Goal: Task Accomplishment & Management: Use online tool/utility

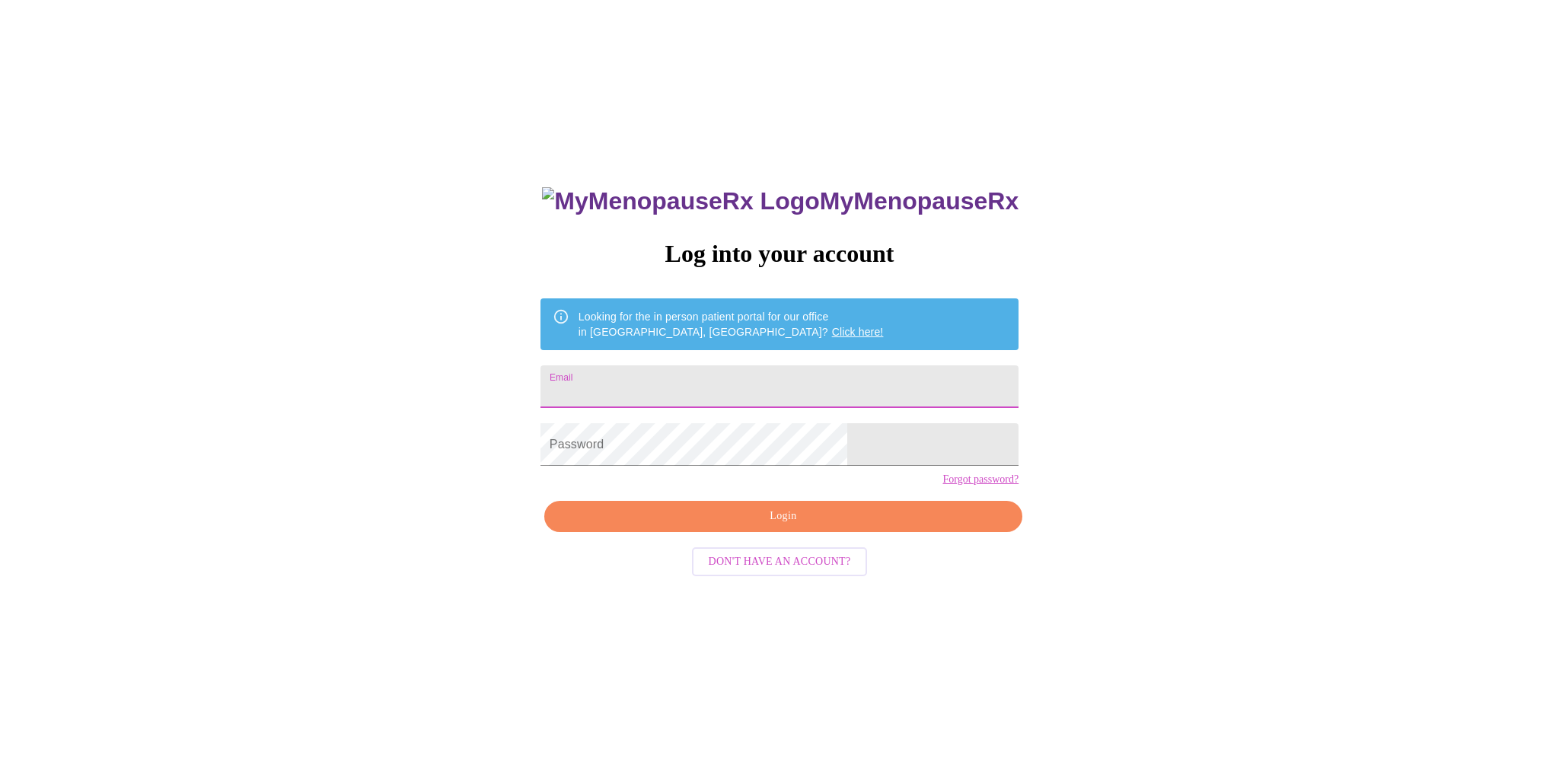
click at [810, 392] on input "Email" at bounding box center [779, 386] width 478 height 43
type input "[EMAIL_ADDRESS][DOMAIN_NAME]"
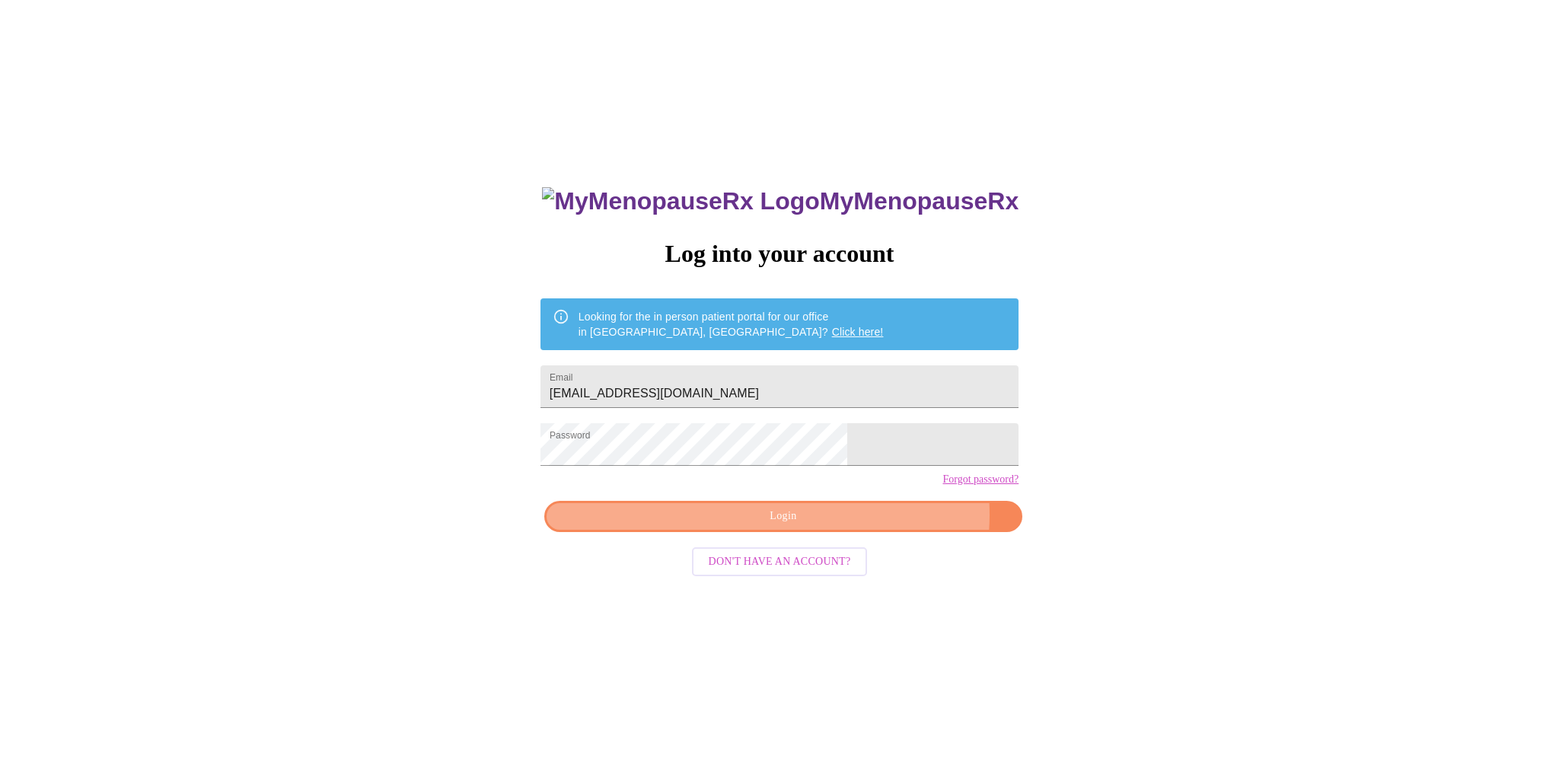
click at [852, 525] on span "Login" at bounding box center [782, 517] width 443 height 19
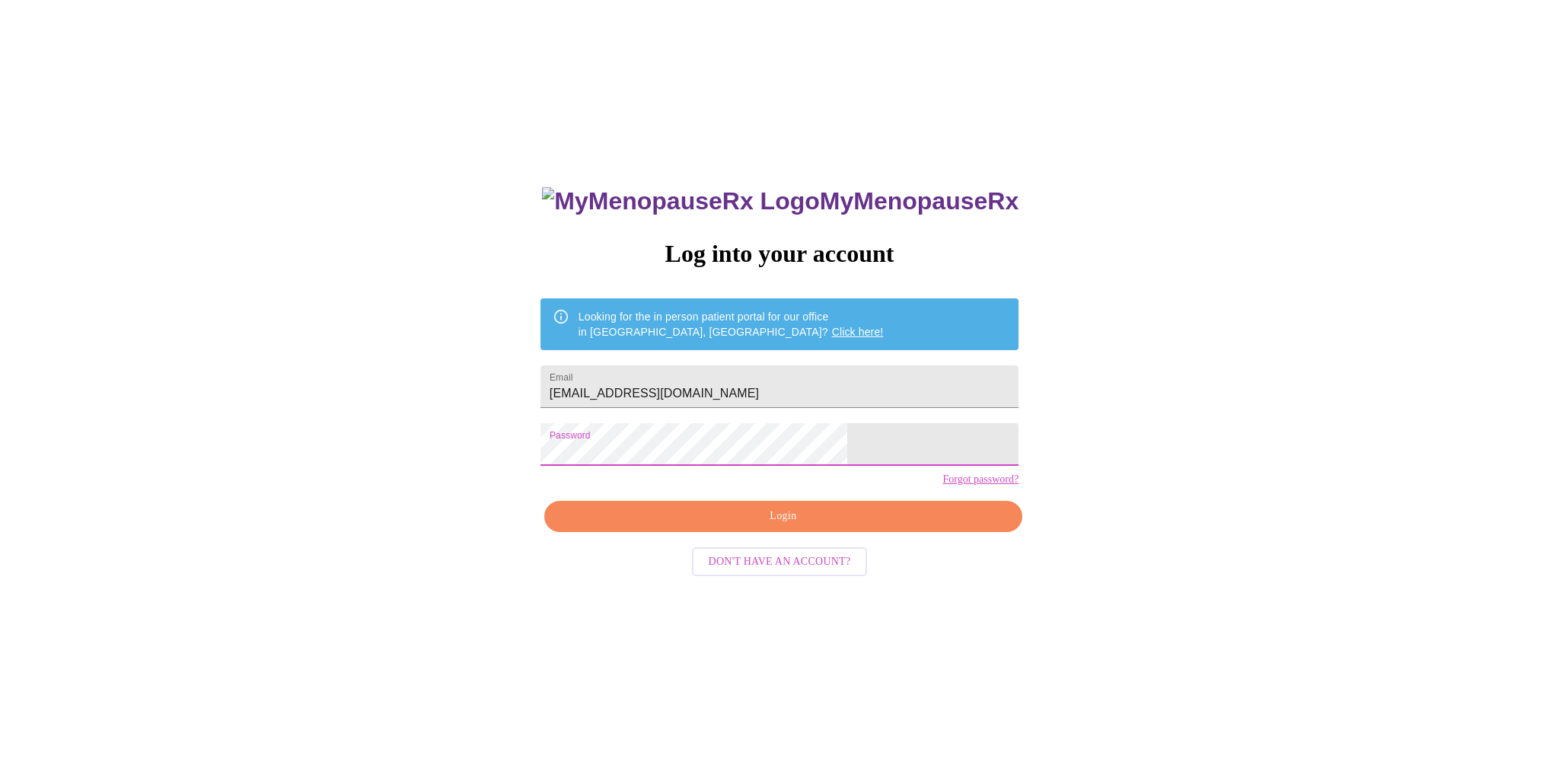
click at [783, 525] on span "Login" at bounding box center [782, 517] width 443 height 19
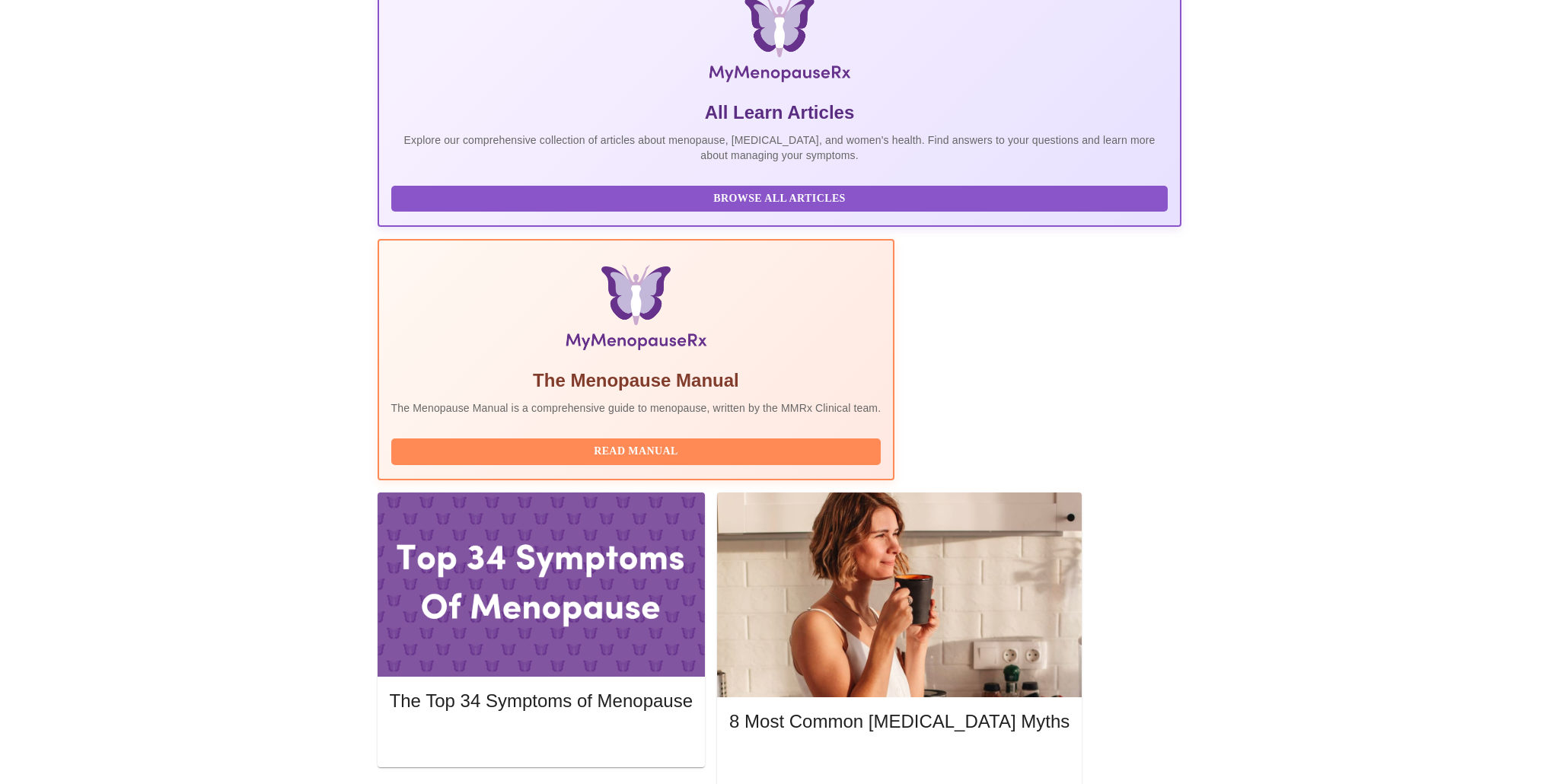
scroll to position [250, 0]
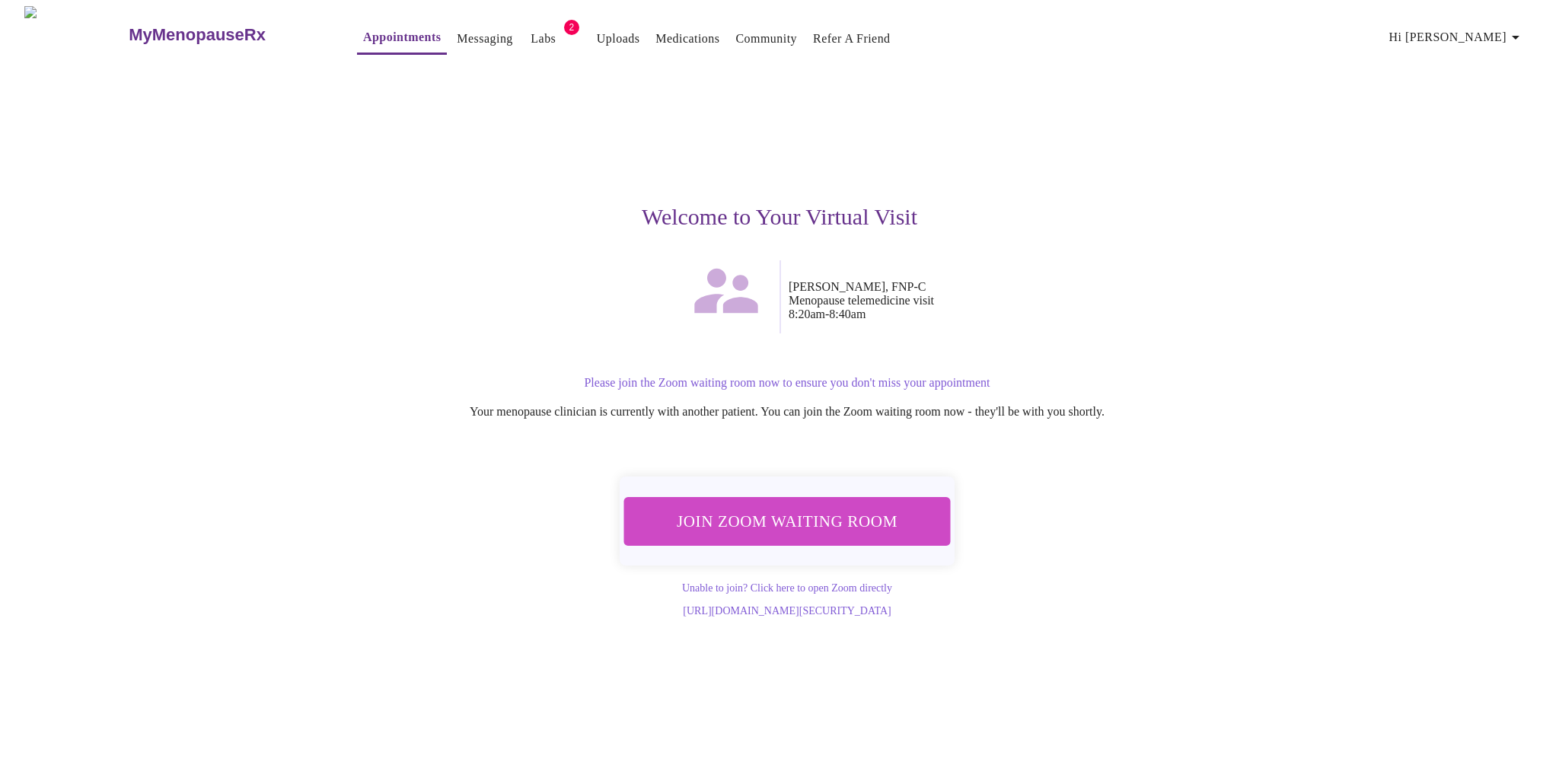
click at [898, 517] on span "Join Zoom Waiting Room" at bounding box center [787, 520] width 298 height 29
